Goal: Register for event/course

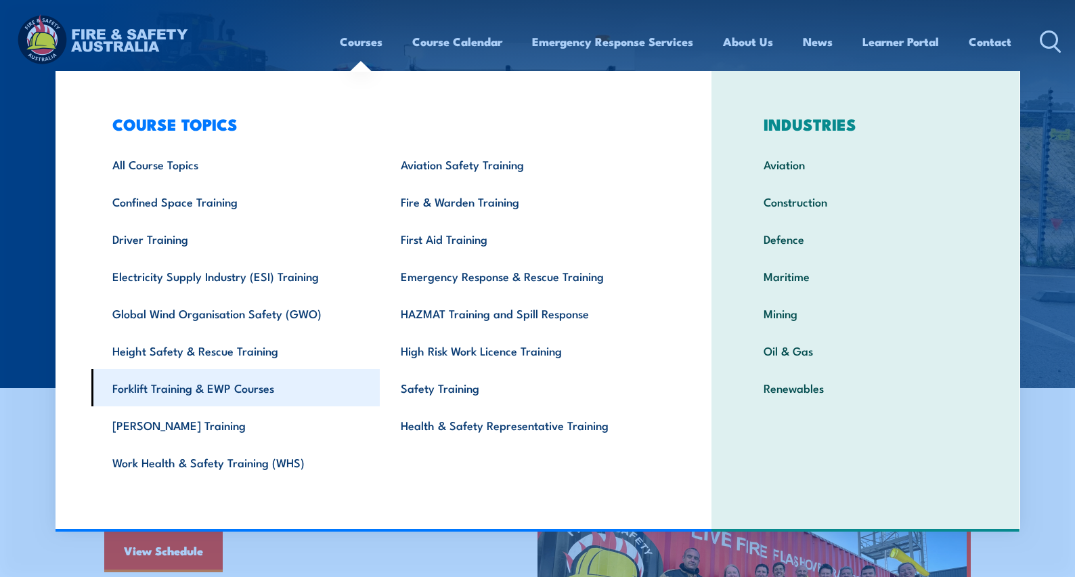
click at [175, 392] on link "Forklift Training & EWP Courses" at bounding box center [235, 387] width 289 height 37
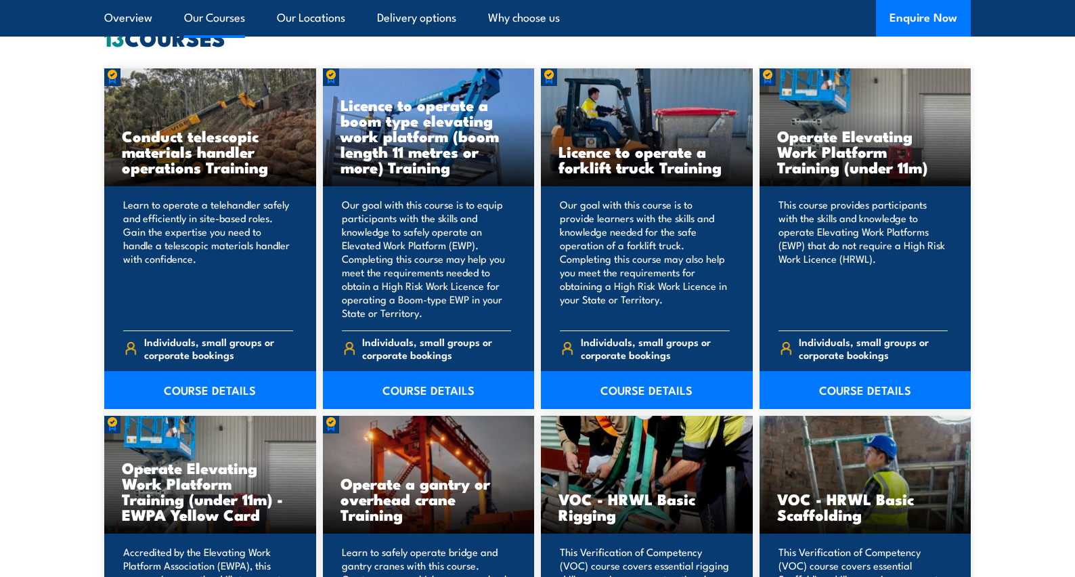
scroll to position [1030, 0]
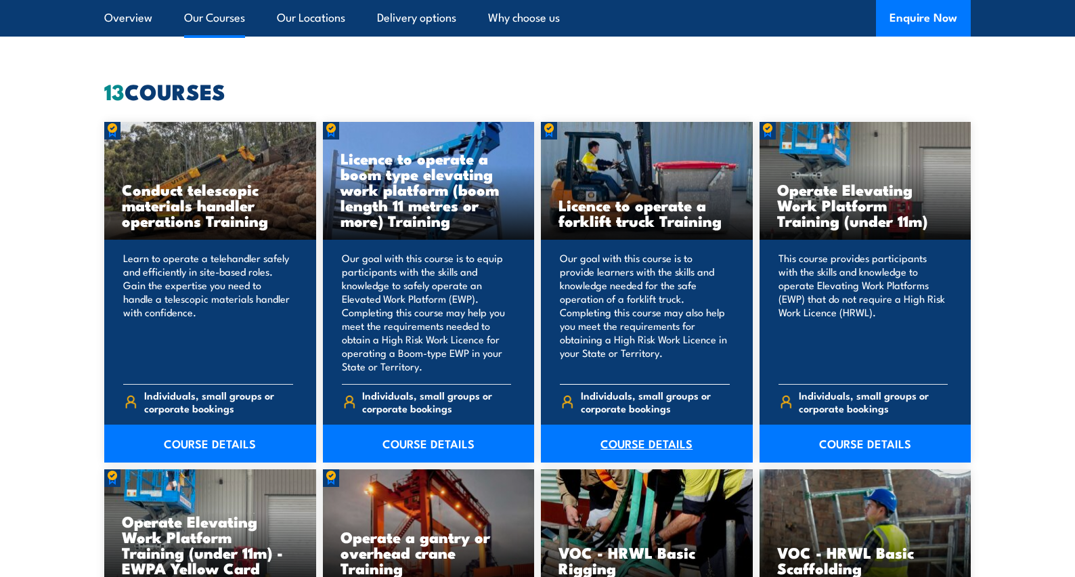
click at [642, 446] on link "COURSE DETAILS" at bounding box center [647, 444] width 212 height 38
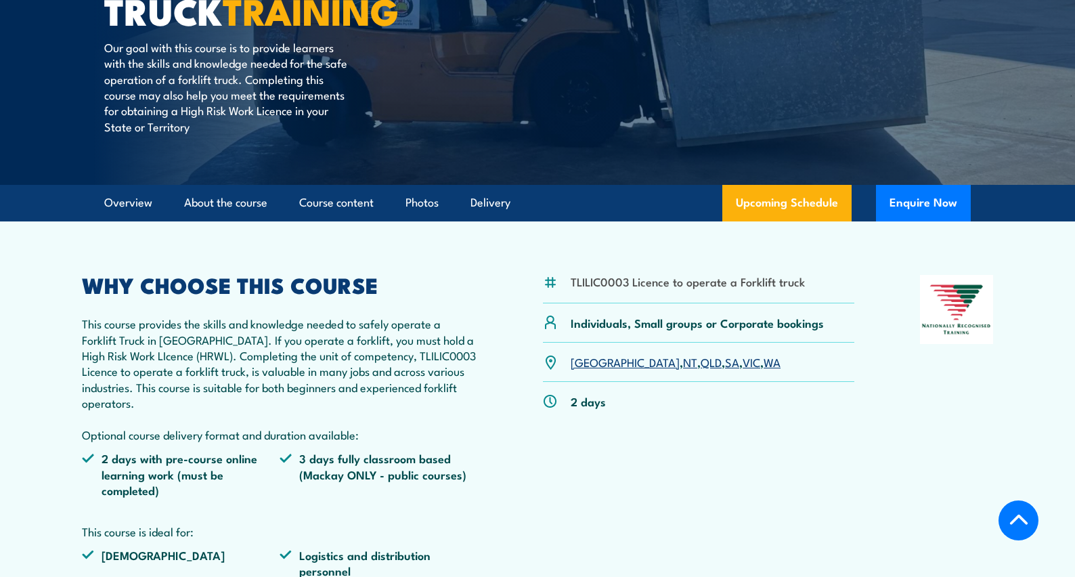
scroll to position [345, 0]
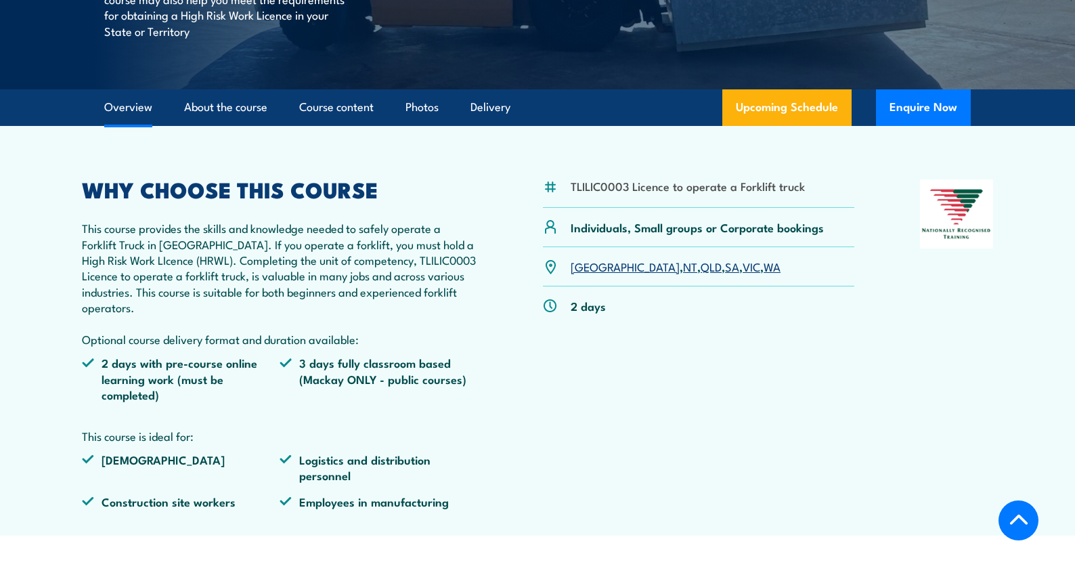
click at [584, 269] on link "NSW" at bounding box center [625, 266] width 109 height 16
